Goal: Information Seeking & Learning: Check status

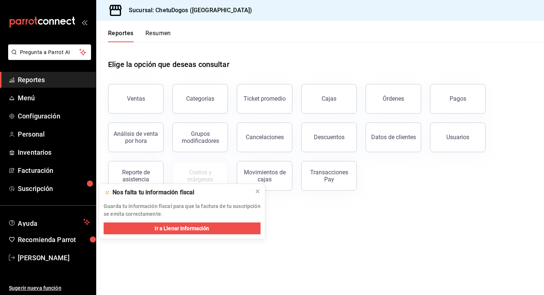
click at [62, 79] on span "Reportes" at bounding box center [54, 80] width 72 height 10
click at [54, 116] on span "Configuración" at bounding box center [54, 116] width 72 height 10
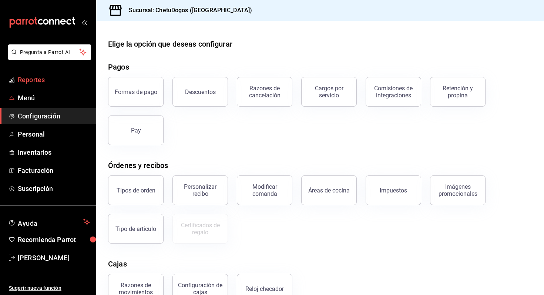
click at [40, 81] on span "Reportes" at bounding box center [54, 80] width 72 height 10
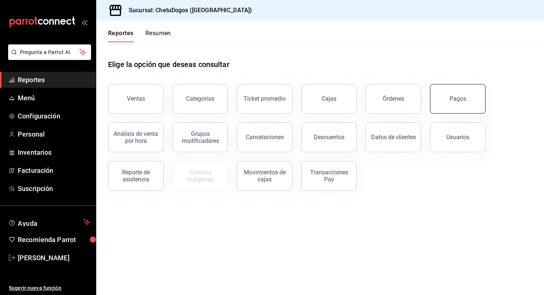
click at [447, 98] on button "Pagos" at bounding box center [458, 99] width 56 height 30
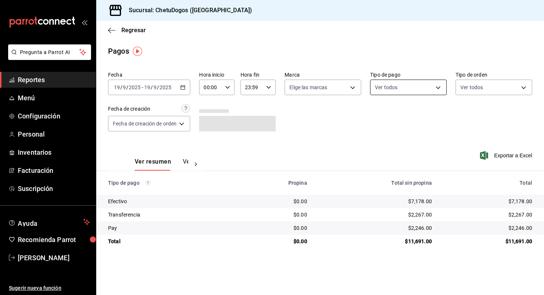
click at [402, 88] on body "Pregunta a Parrot AI Reportes Menú Configuración Personal Inventarios Facturaci…" at bounding box center [272, 147] width 544 height 295
click at [401, 145] on li "Efectivo" at bounding box center [409, 141] width 76 height 17
type input "e8f95583-82d8-4709-aa86-e29d7d0c9b5a"
checkbox input "true"
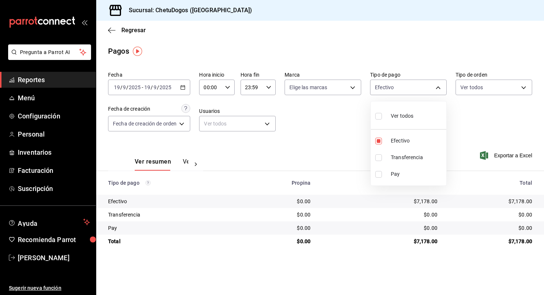
click at [476, 86] on div at bounding box center [272, 147] width 544 height 295
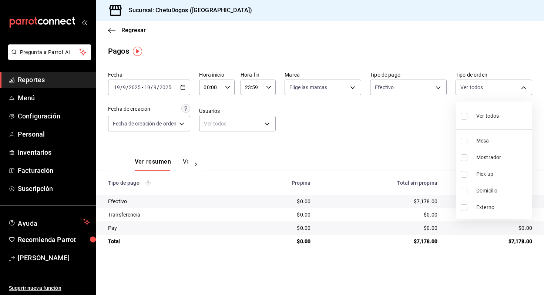
click at [476, 86] on body "Pregunta a Parrot AI Reportes Menú Configuración Personal Inventarios Facturaci…" at bounding box center [272, 147] width 544 height 295
click at [473, 190] on li "Domicilio" at bounding box center [494, 190] width 76 height 17
type input "16f25281-3d20-4955-8477-42de74bf012f"
checkbox input "true"
click at [365, 118] on div at bounding box center [272, 147] width 544 height 295
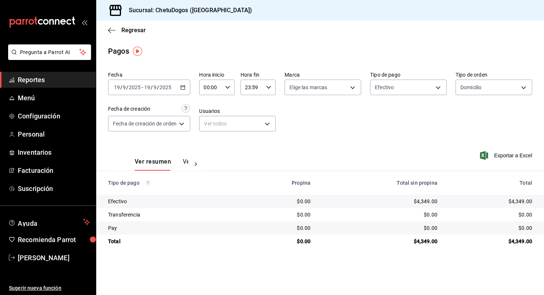
click at [318, 134] on div "Fecha [DATE] [DATE] - [DATE] [DATE] Hora inicio 00:00 Hora inicio Hora fin 23:5…" at bounding box center [320, 104] width 424 height 72
click at [475, 88] on body "Pregunta a Parrot AI Reportes Menú Configuración Personal Inventarios Facturaci…" at bounding box center [272, 147] width 544 height 295
click at [408, 80] on div at bounding box center [272, 147] width 544 height 295
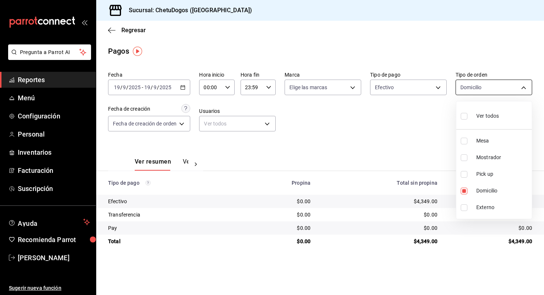
click at [477, 90] on body "Pregunta a Parrot AI Reportes Menú Configuración Personal Inventarios Facturaci…" at bounding box center [272, 147] width 544 height 295
click at [476, 116] on span "Ver todos" at bounding box center [487, 116] width 23 height 8
type input "e06cc2c0-dac7-428e-925c-dc46a0379ff9,8972fdba-60f6-40f4-aa62-627f033b4b2d,8be59…"
checkbox input "true"
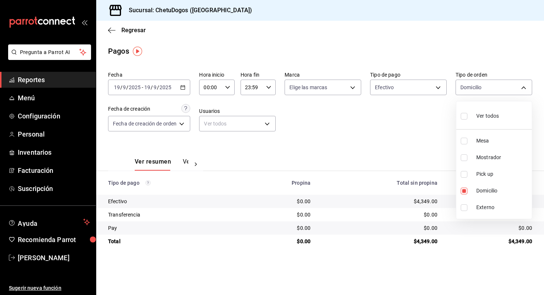
checkbox input "true"
click at [410, 82] on div at bounding box center [272, 147] width 544 height 295
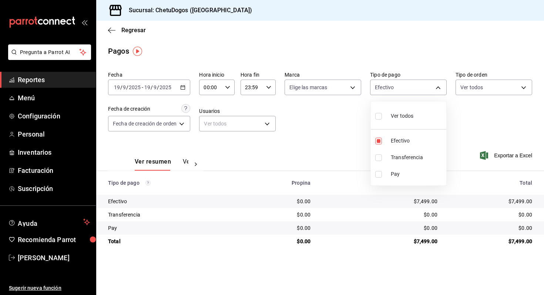
click at [409, 83] on body "Pregunta a Parrot AI Reportes Menú Configuración Personal Inventarios Facturaci…" at bounding box center [272, 147] width 544 height 295
click at [380, 115] on input "checkbox" at bounding box center [378, 116] width 7 height 7
checkbox input "true"
type input "e8f95583-82d8-4709-aa86-e29d7d0c9b5a,3ed6a707-958b-4f58-96bd-1765151de521,586a8…"
checkbox input "true"
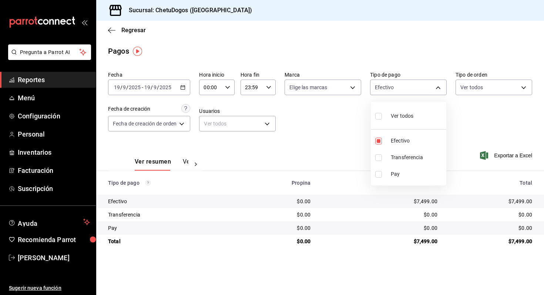
checkbox input "true"
click at [330, 229] on div at bounding box center [272, 147] width 544 height 295
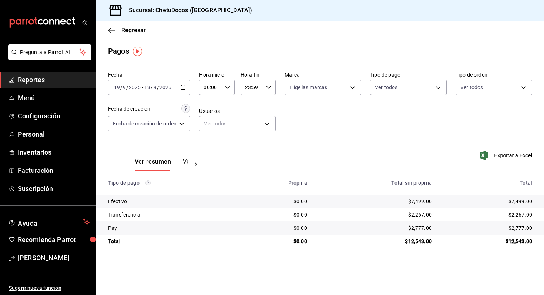
click at [519, 213] on div "$2,267.00" at bounding box center [488, 214] width 88 height 7
click at [114, 29] on icon "button" at bounding box center [111, 30] width 7 height 7
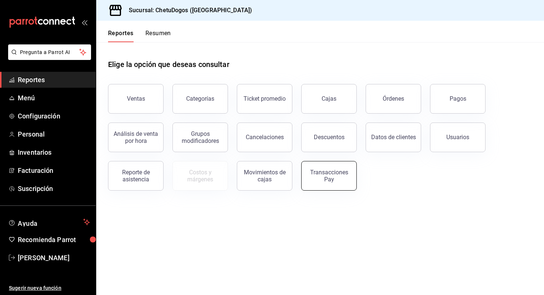
click at [338, 173] on div "Transacciones Pay" at bounding box center [329, 176] width 46 height 14
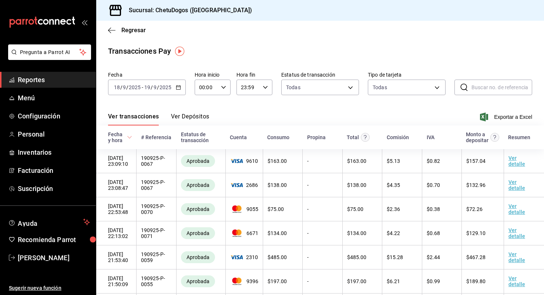
click at [192, 123] on button "Ver Depósitos" at bounding box center [190, 119] width 38 height 13
